Goal: Information Seeking & Learning: Check status

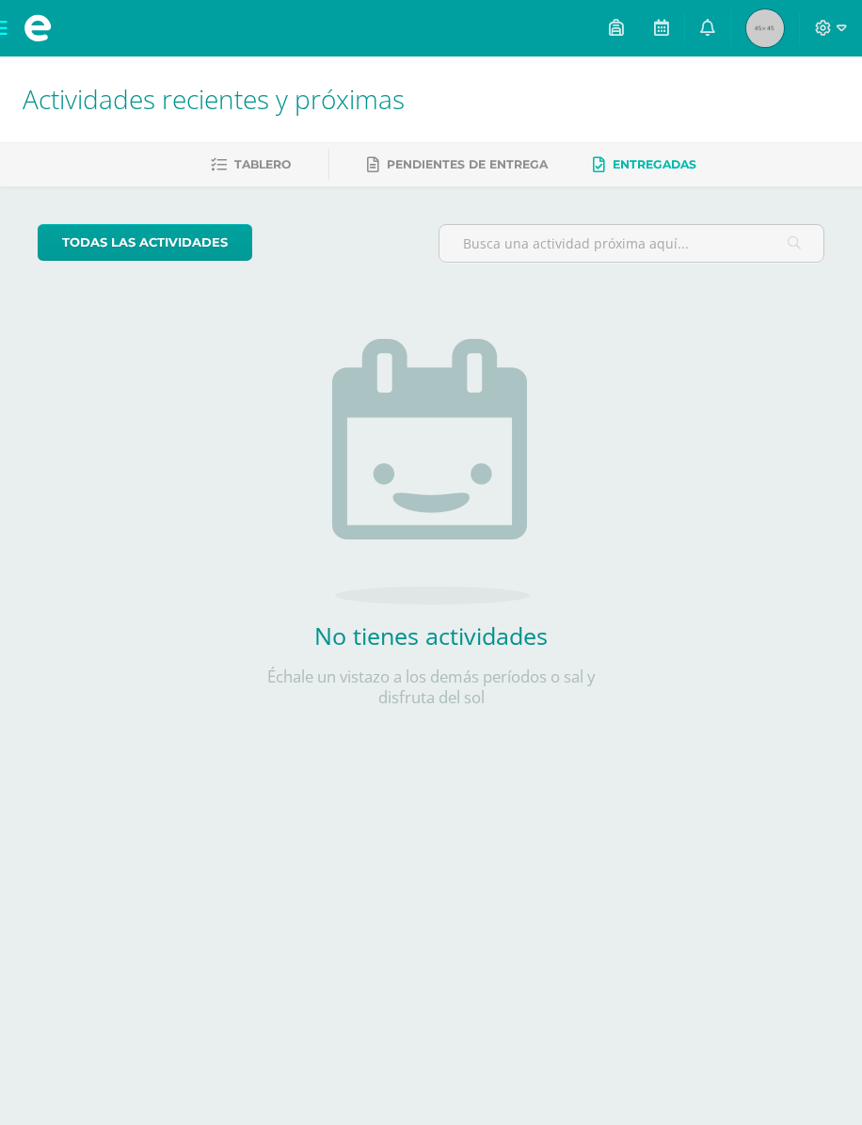
click at [522, 153] on link "Pendientes de entrega" at bounding box center [457, 165] width 181 height 30
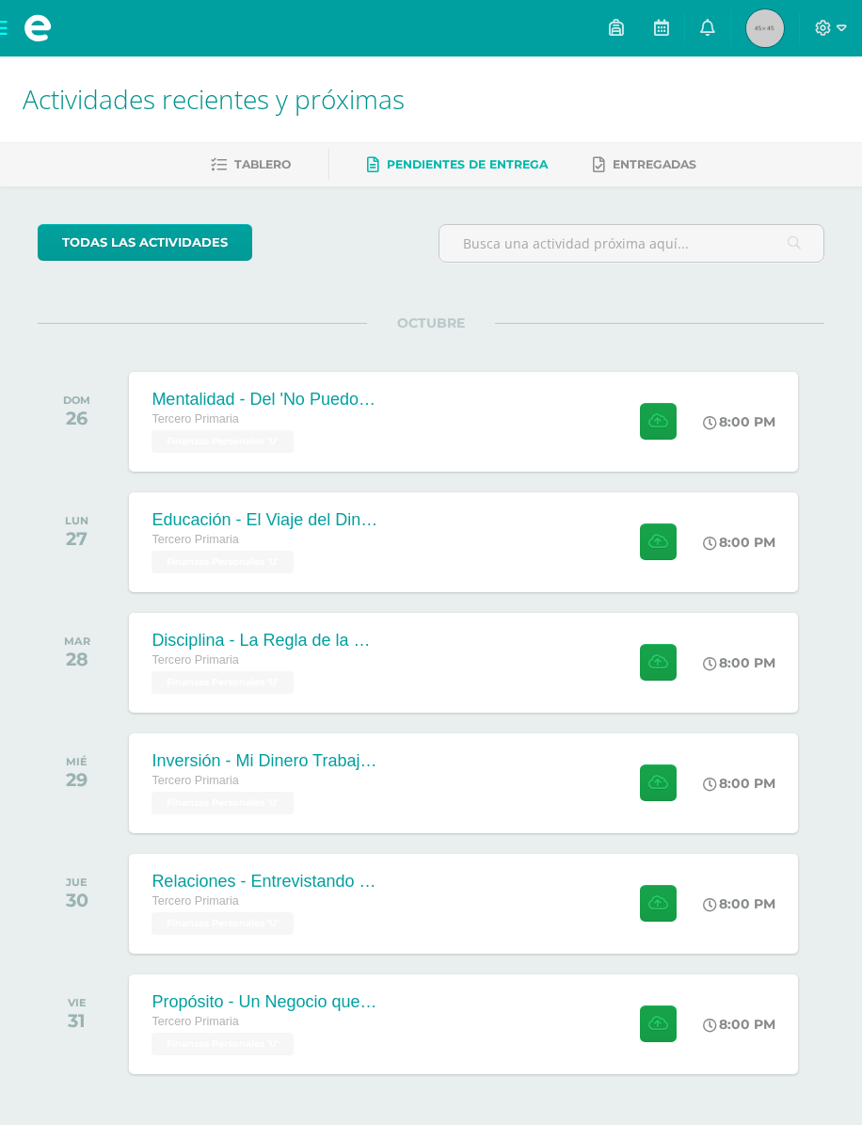
click at [273, 175] on link "Tablero" at bounding box center [251, 165] width 80 height 30
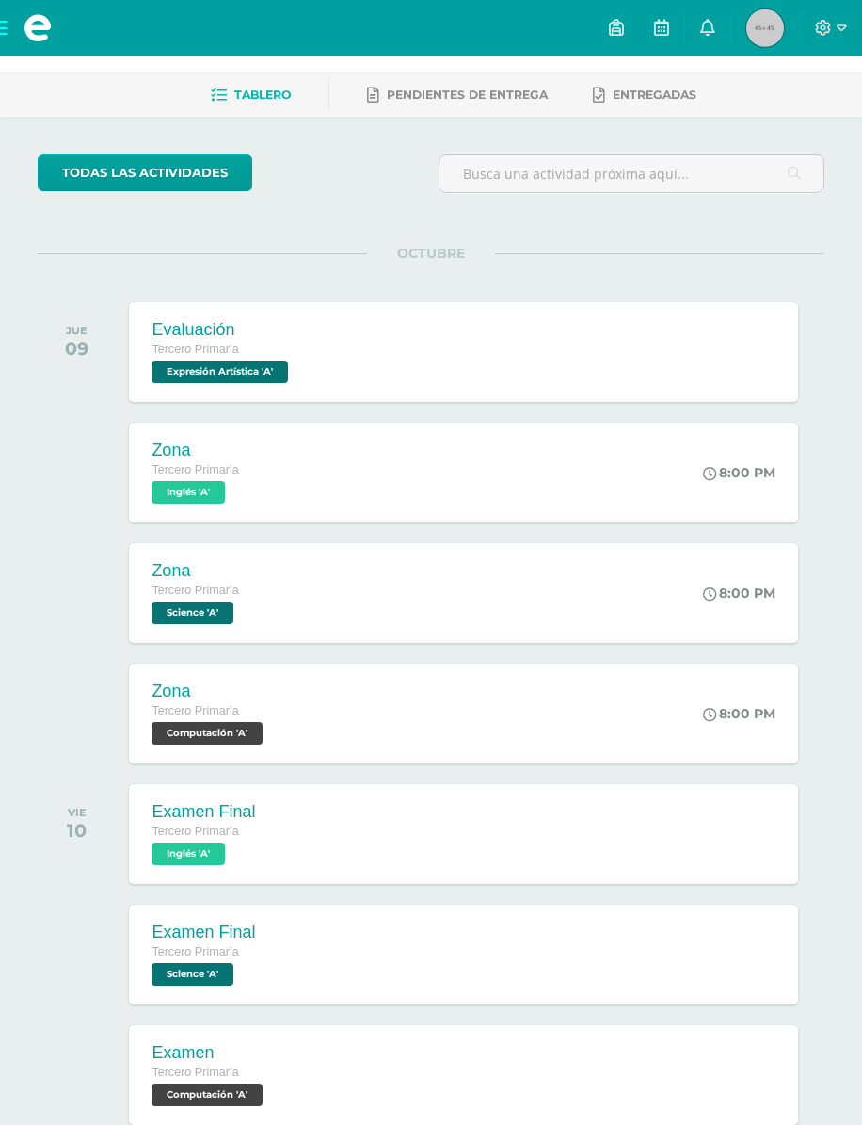
scroll to position [65, 0]
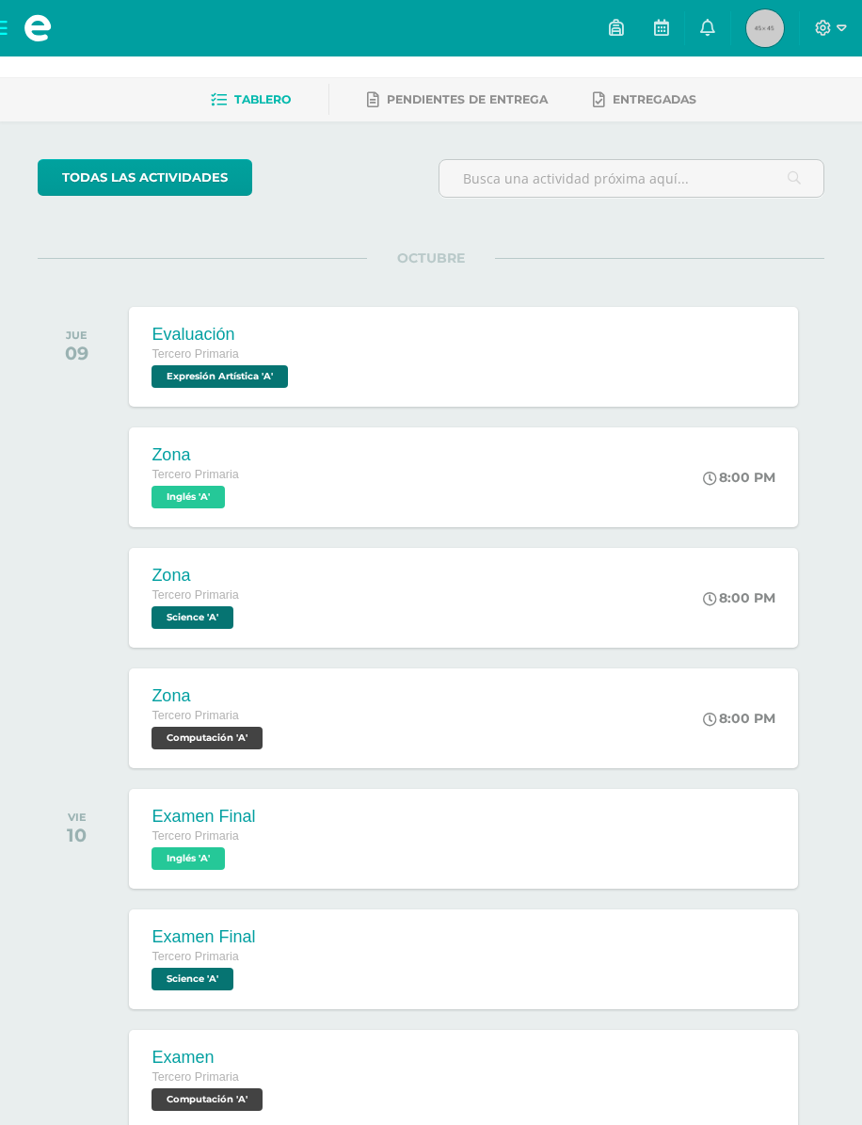
click at [712, 373] on div "Evaluación Tercero Primaria Expresión Artística 'A' Evaluación Expresión Artíst…" at bounding box center [463, 357] width 669 height 100
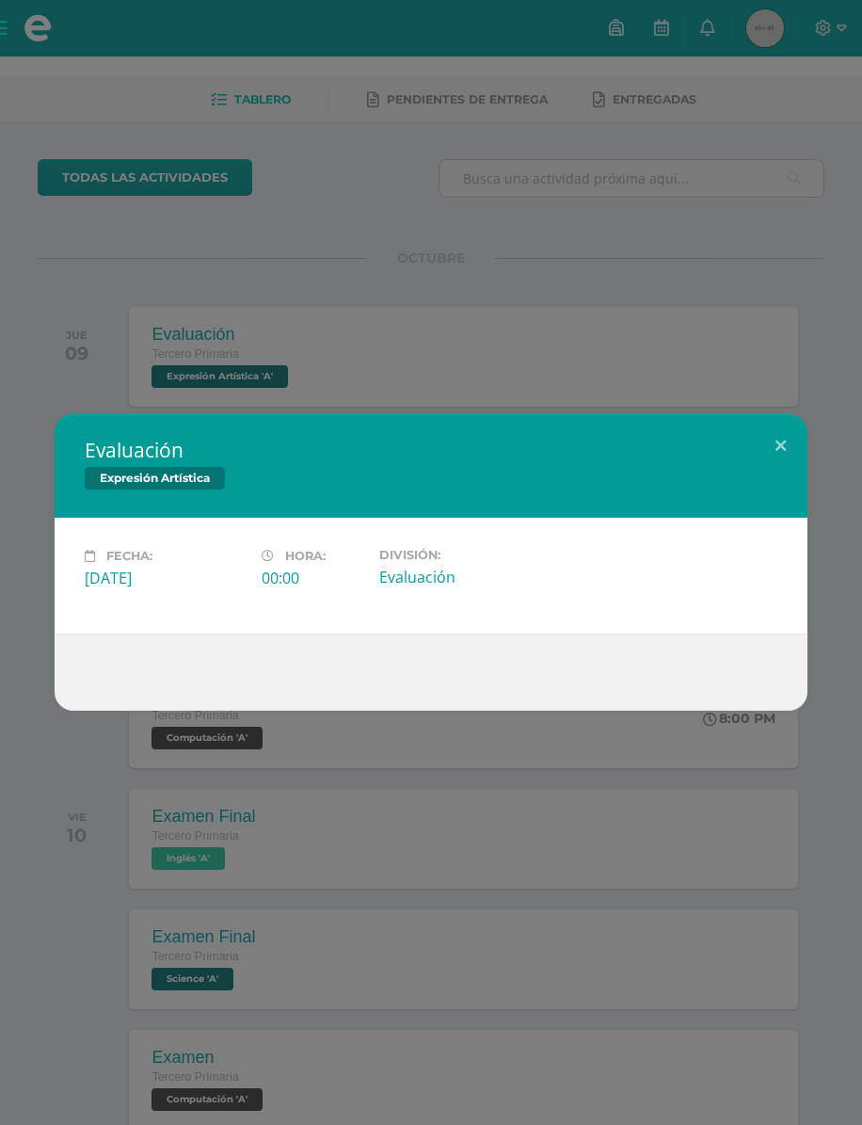
click at [792, 452] on button at bounding box center [781, 446] width 54 height 64
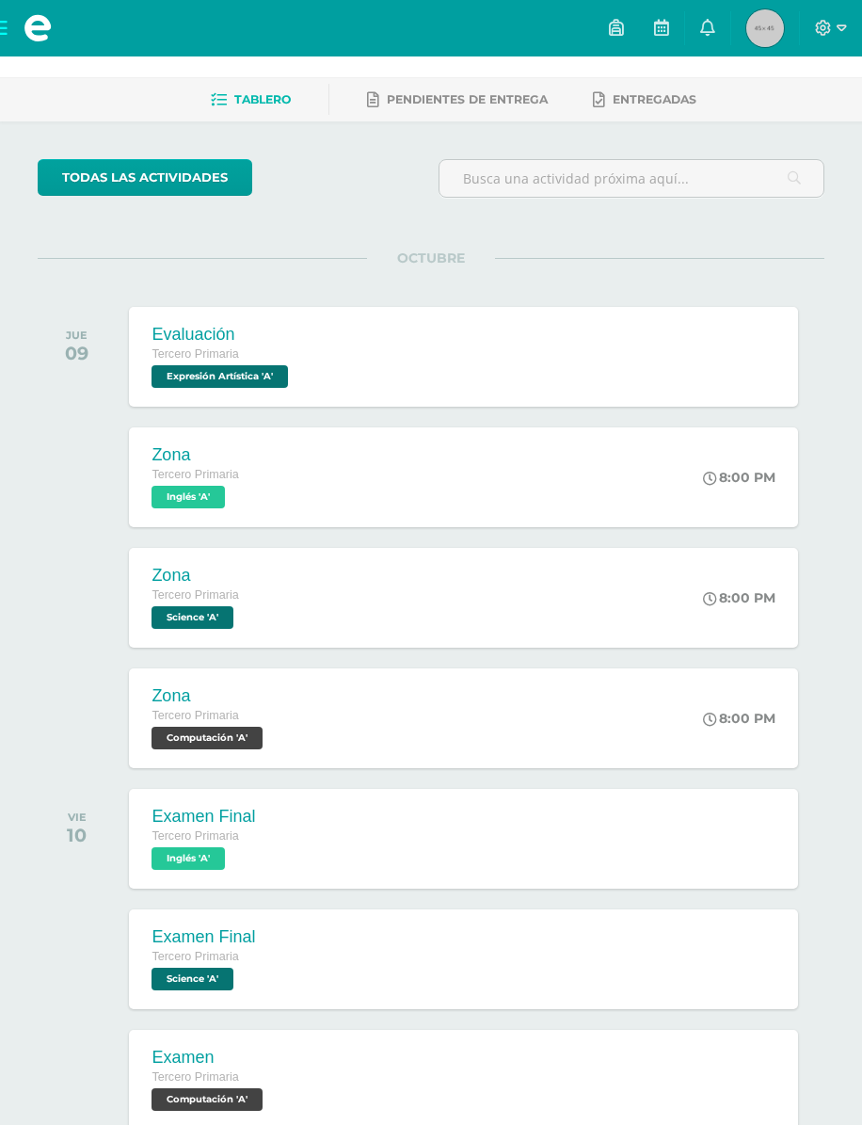
click at [620, 484] on div "Zona Tercero Primaria Inglés 'A' 8:00 PM Zona Inglés Cargando contenido" at bounding box center [463, 477] width 669 height 100
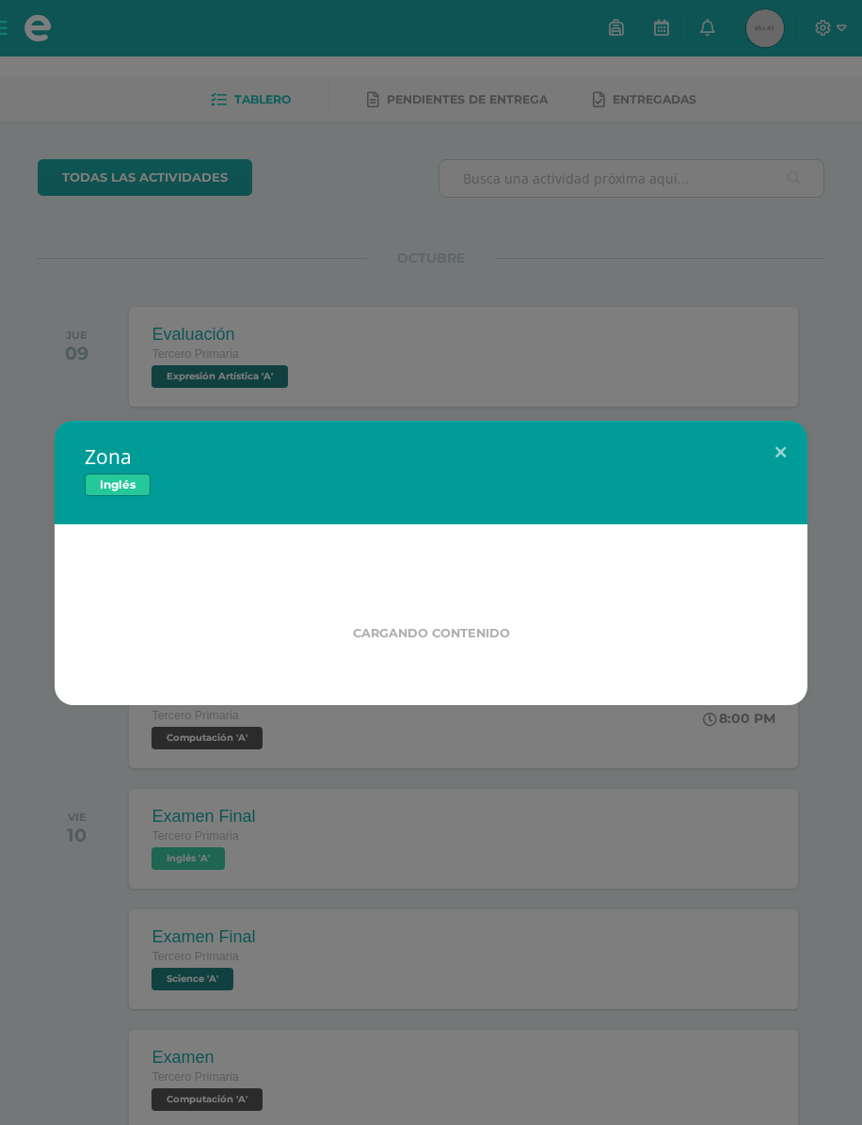
click at [776, 435] on button at bounding box center [781, 453] width 54 height 64
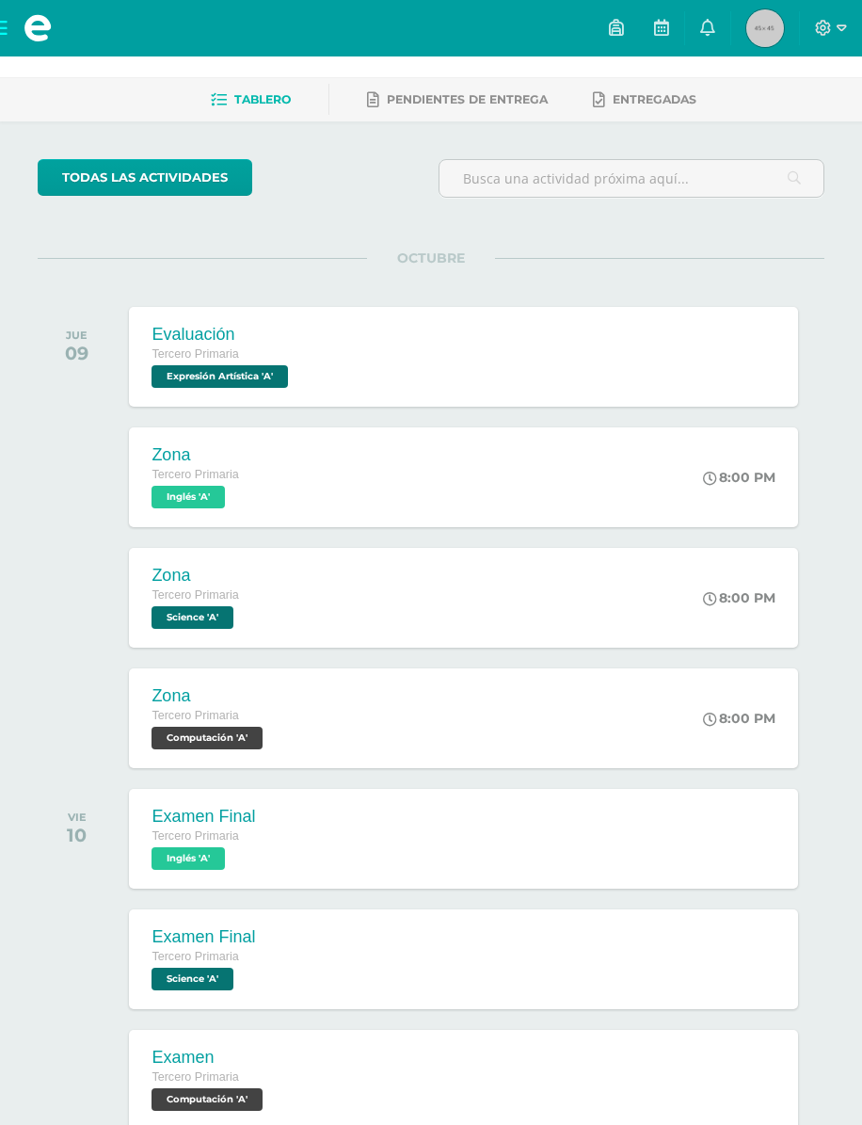
click at [693, 480] on div "Zona Tercero Primaria Inglés 'A' 8:00 PM Zona Inglés Fecha: Jueves 09 de Octubr…" at bounding box center [463, 477] width 669 height 100
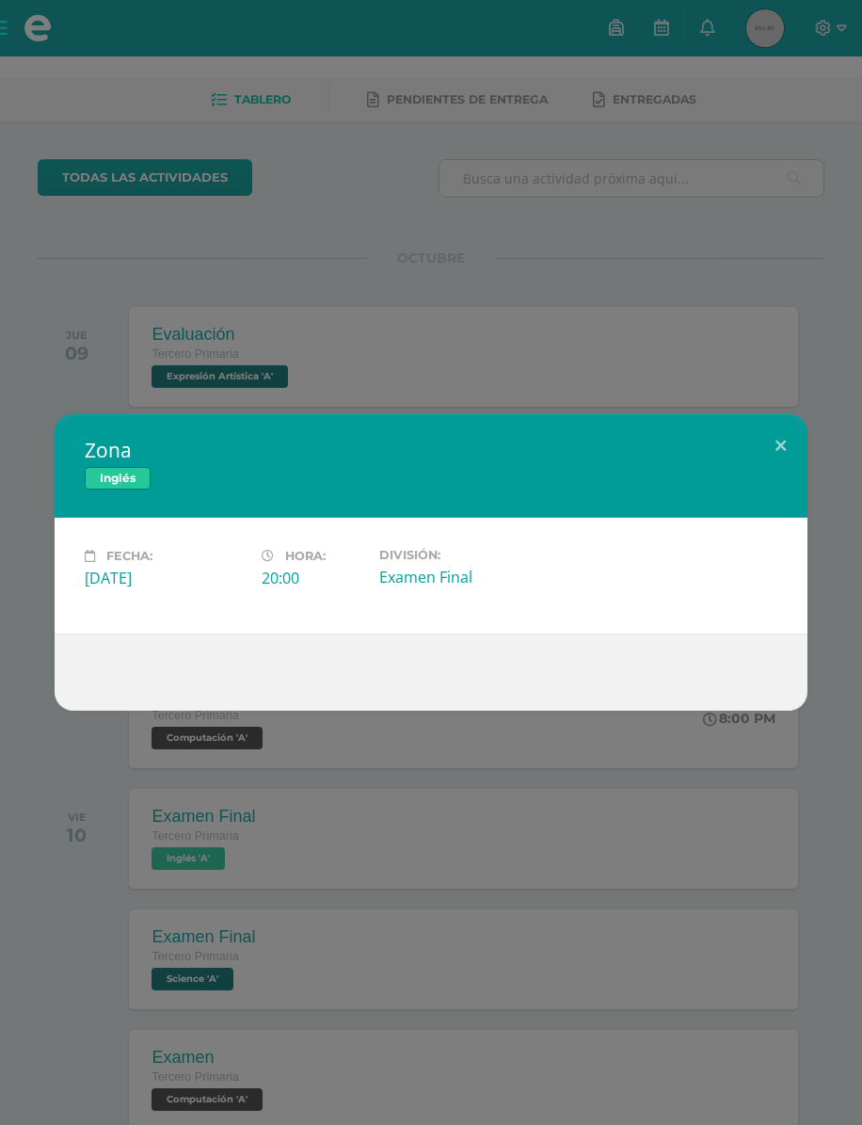
click at [774, 441] on button at bounding box center [781, 446] width 54 height 64
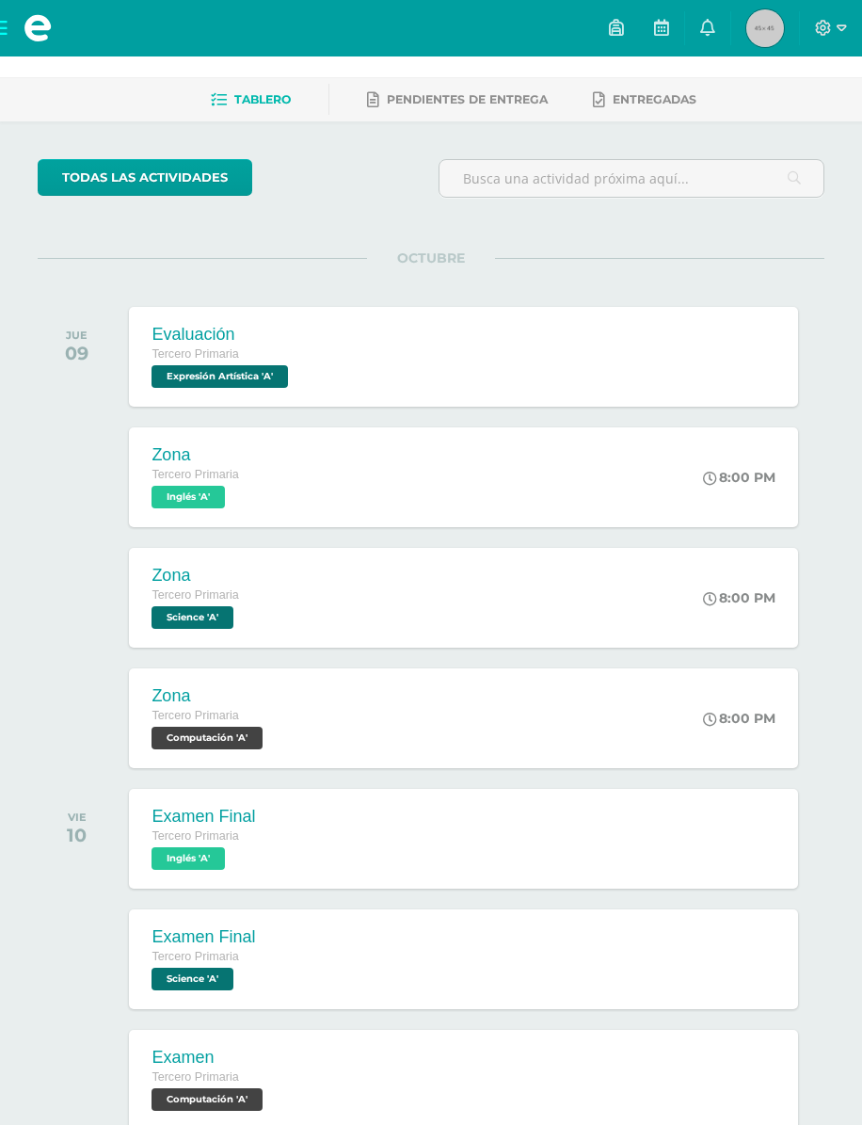
click at [653, 580] on div "Zona Tercero Primaria Science 'A' 8:00 PM Zona Science Cargando contenido" at bounding box center [463, 598] width 669 height 100
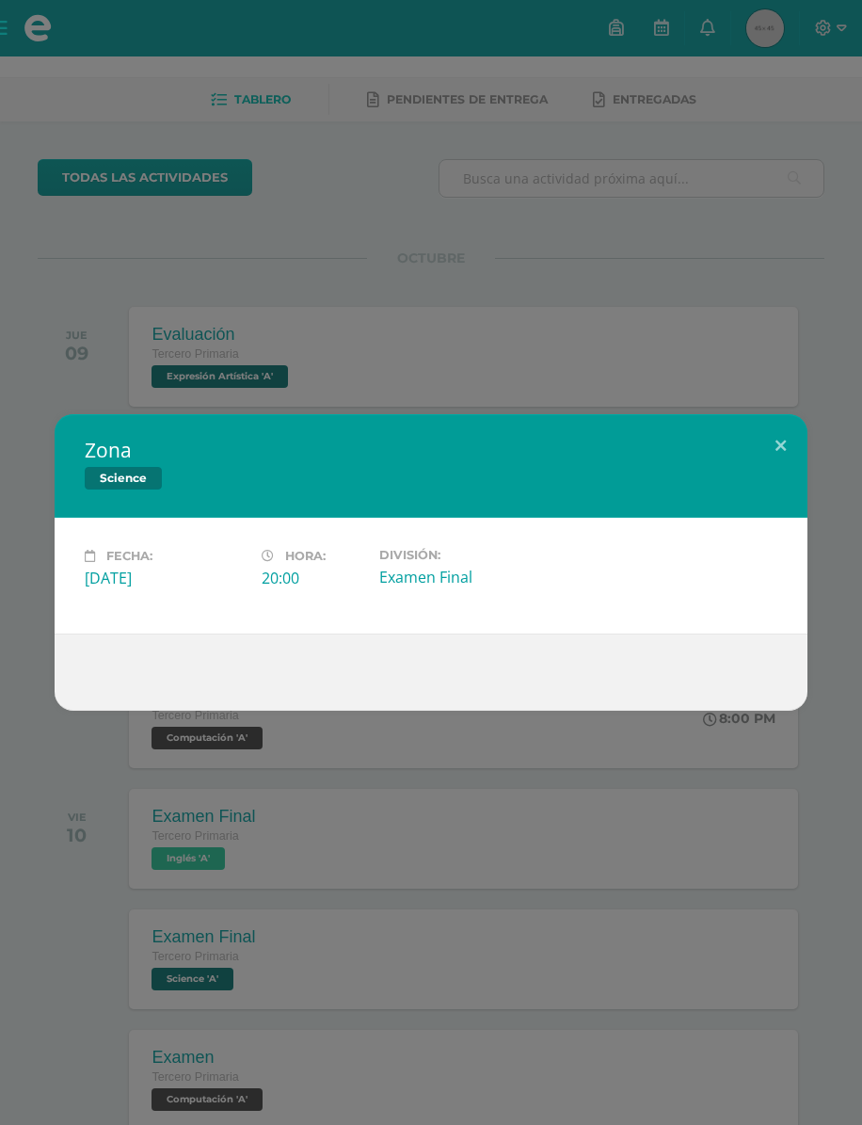
click at [782, 458] on button at bounding box center [781, 446] width 54 height 64
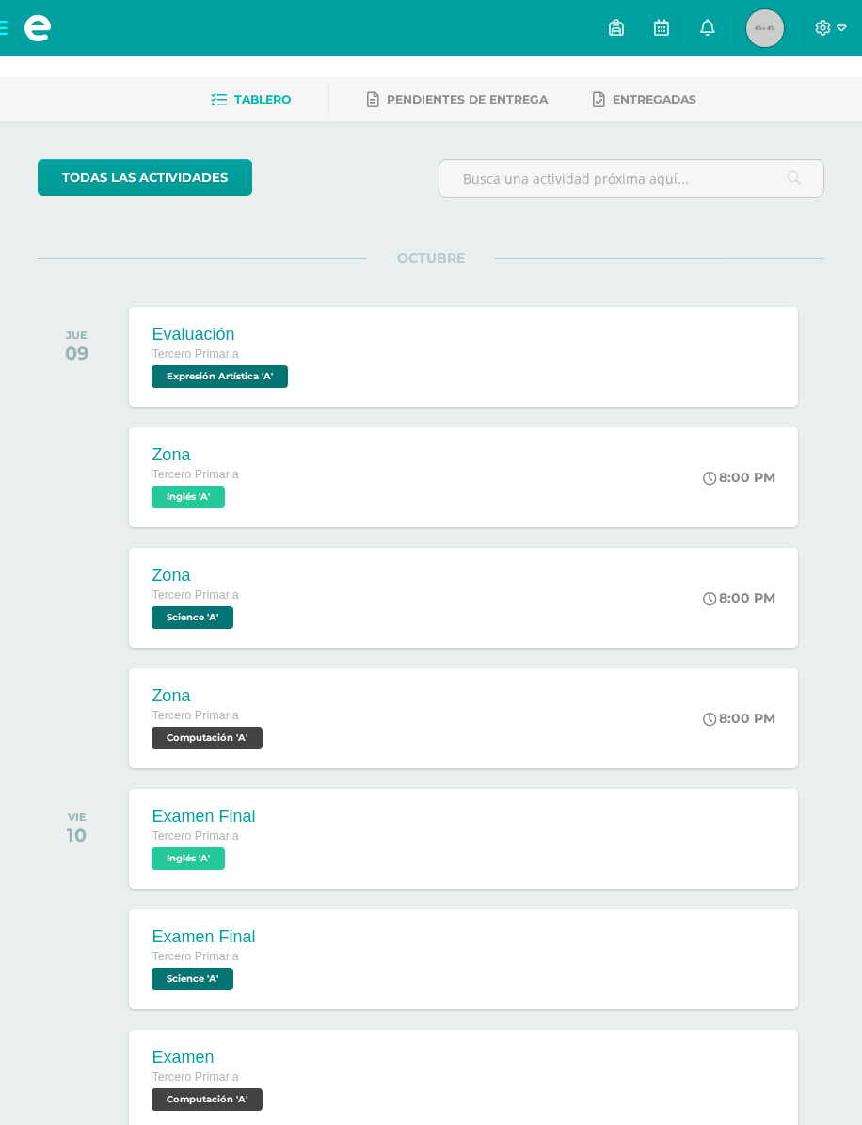
click at [714, 722] on link at bounding box center [711, 718] width 16 height 17
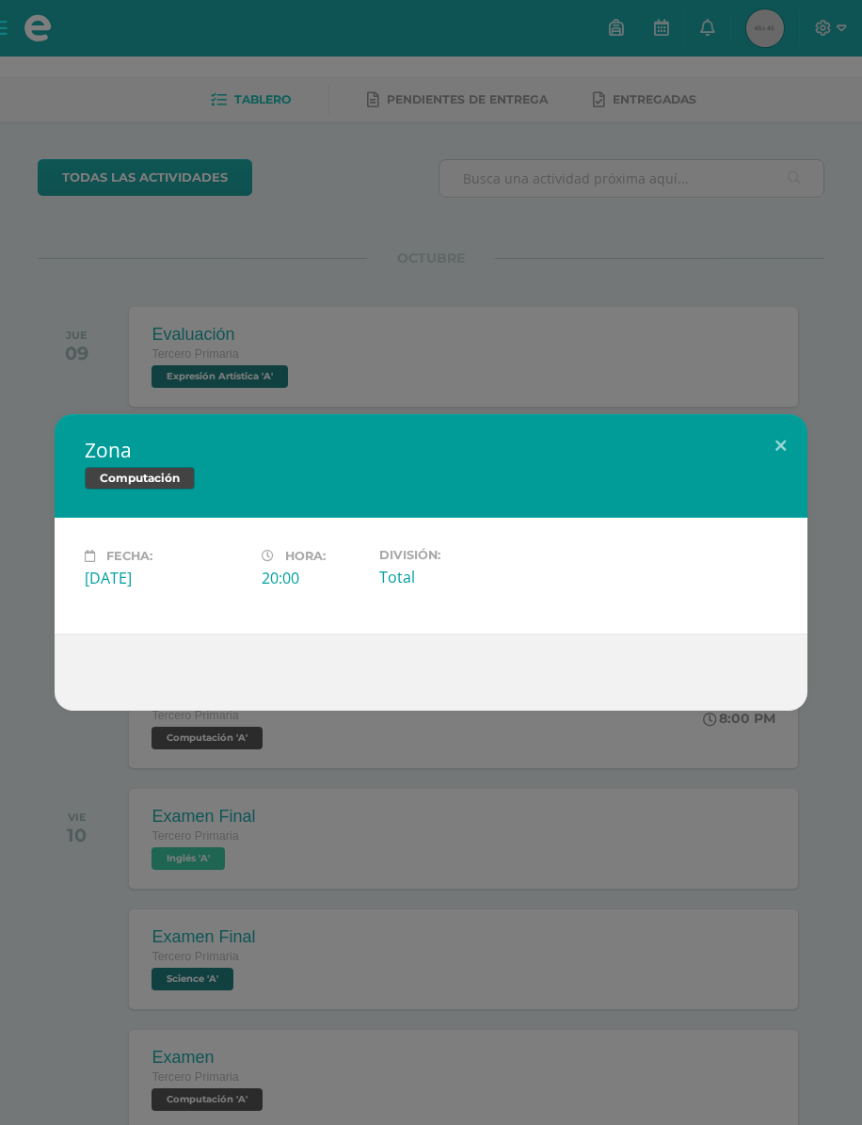
click at [303, 761] on div "Zona Computación Fecha: Jueves 09 de Octubre Hora: 20:00 División: Total" at bounding box center [431, 562] width 862 height 1125
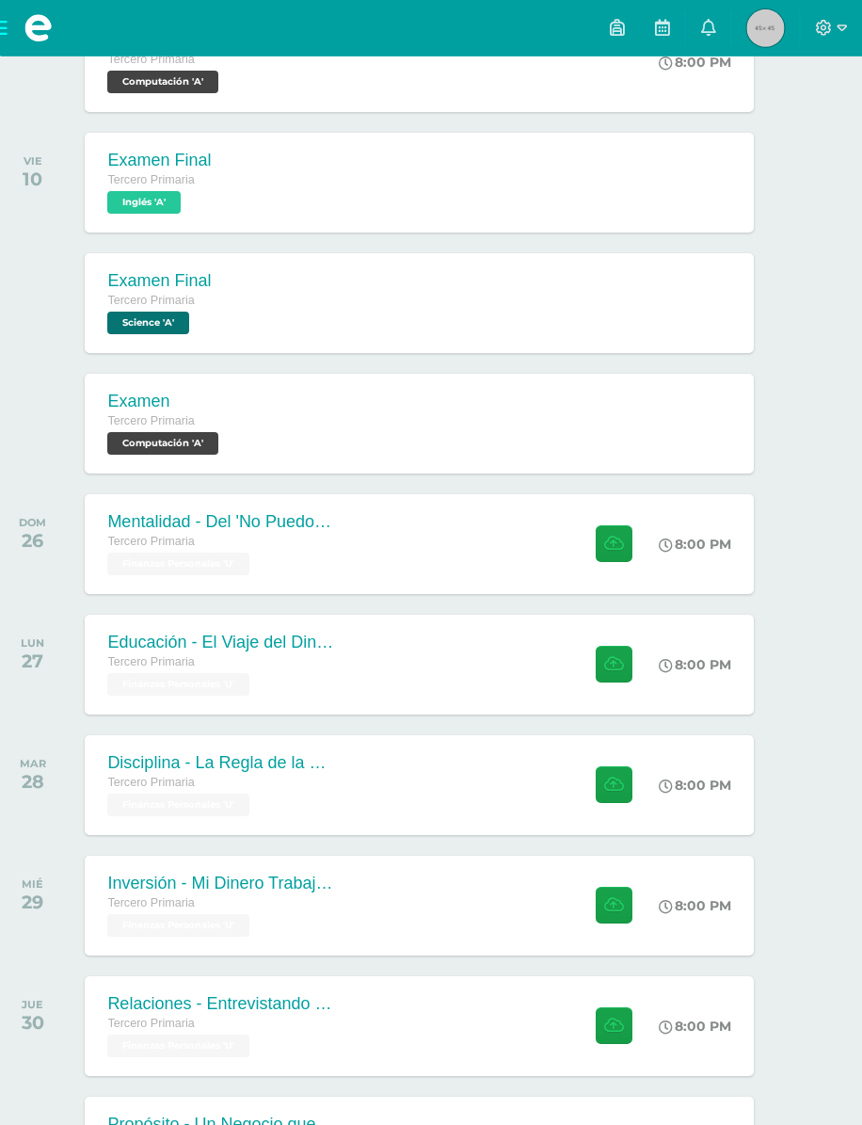
scroll to position [721, 44]
click at [191, 440] on span "Computación 'A'" at bounding box center [162, 443] width 111 height 23
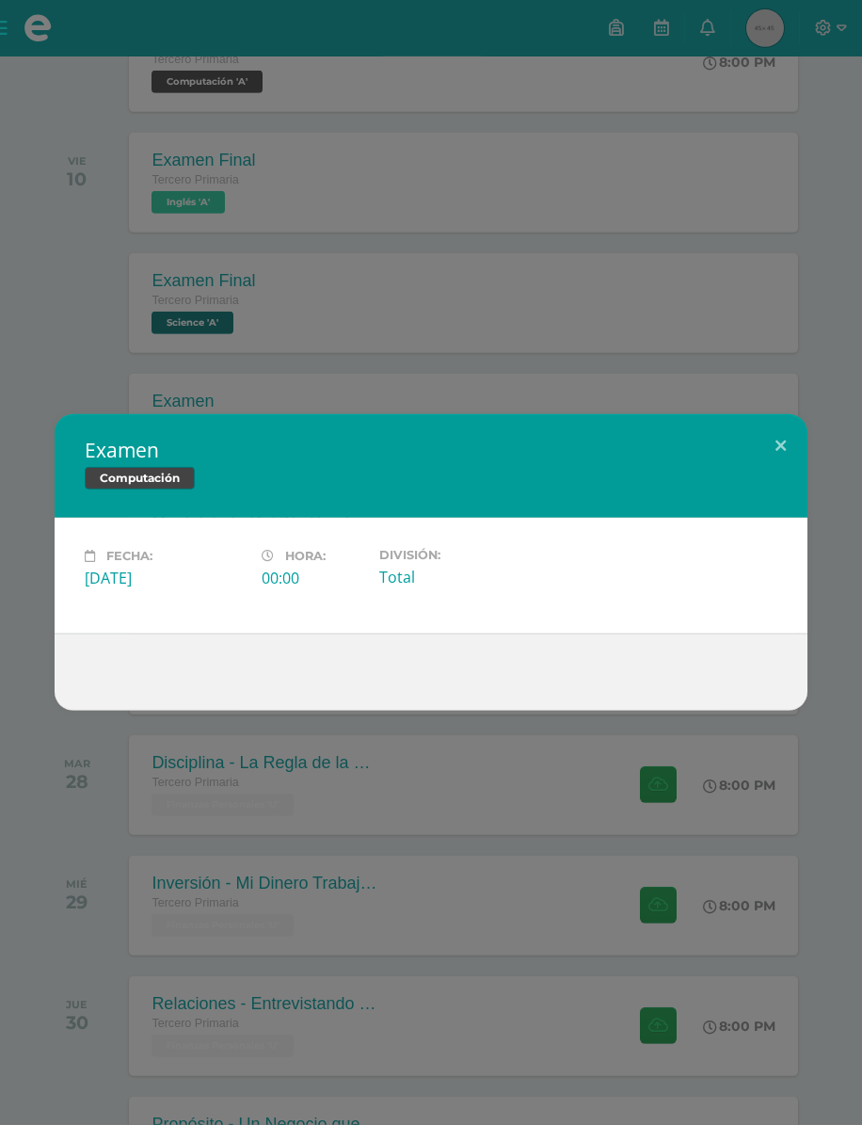
click at [163, 681] on div at bounding box center [431, 672] width 753 height 77
click at [163, 680] on div at bounding box center [431, 672] width 753 height 77
click at [292, 588] on div "00:00" at bounding box center [313, 578] width 103 height 21
click at [763, 470] on button at bounding box center [781, 446] width 54 height 64
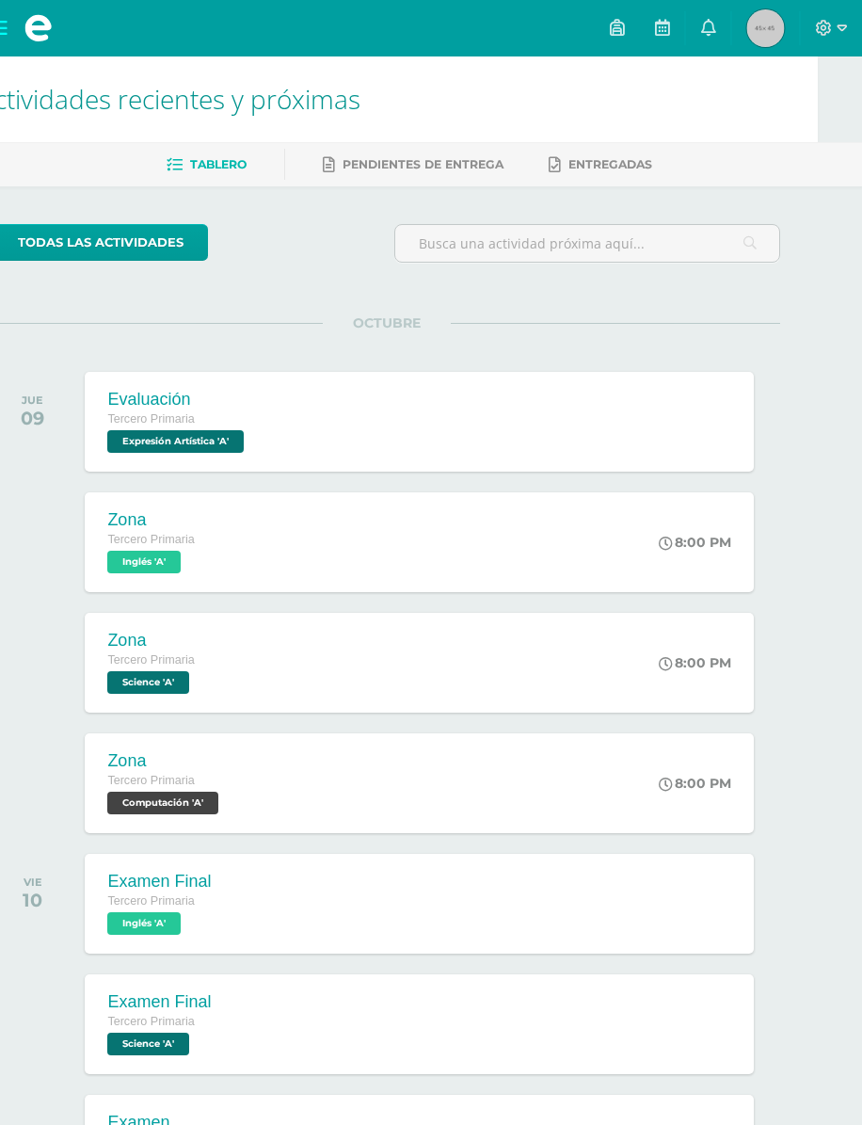
scroll to position [0, 44]
